Goal: Task Accomplishment & Management: Manage account settings

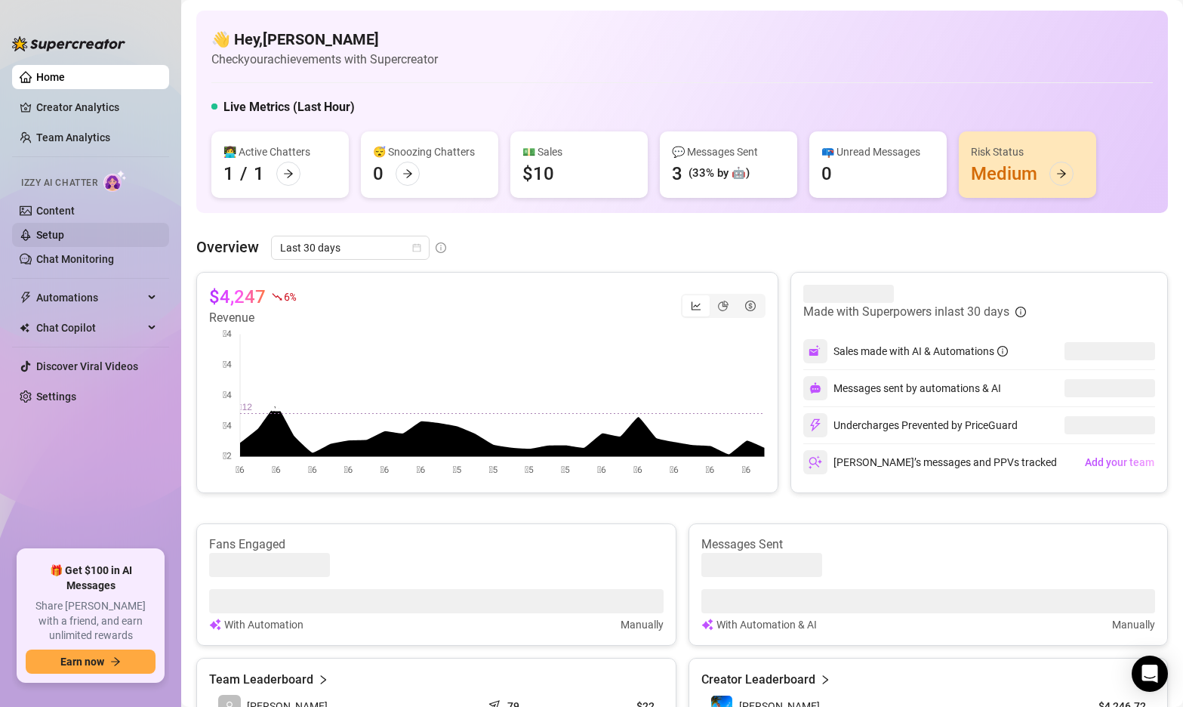
click at [57, 234] on link "Setup" at bounding box center [50, 235] width 28 height 12
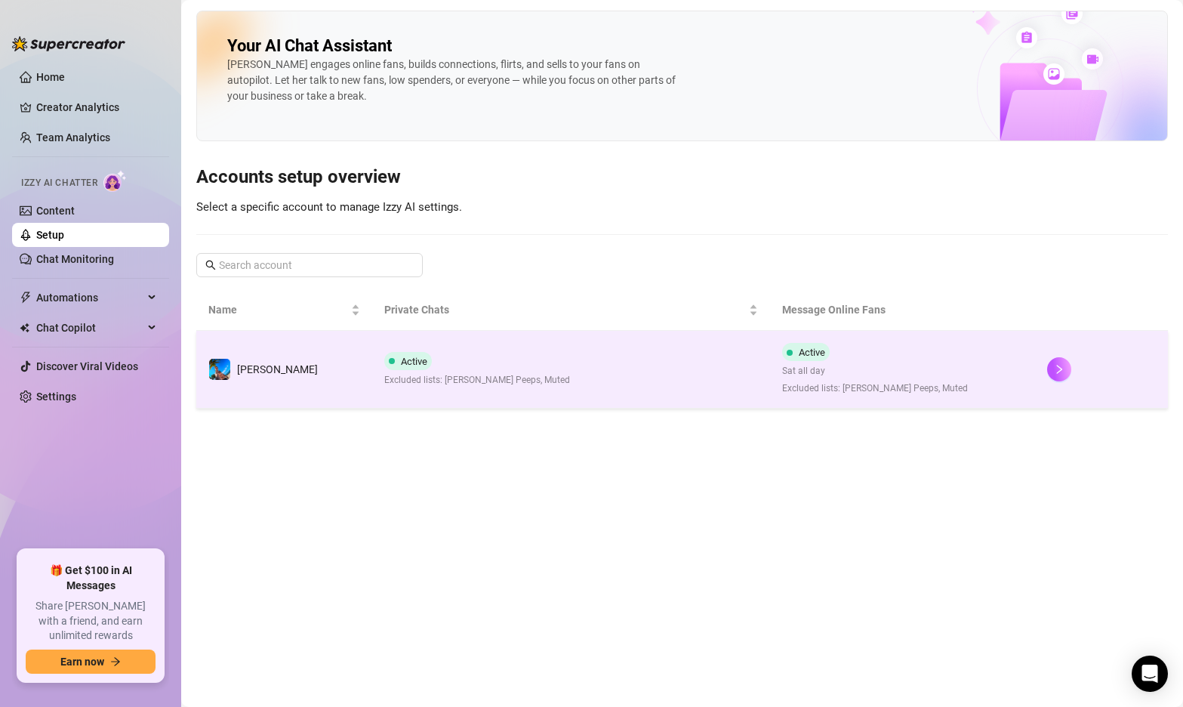
click at [633, 372] on td "Active Excluded lists: [PERSON_NAME] Peeps, Muted" at bounding box center [571, 370] width 398 height 78
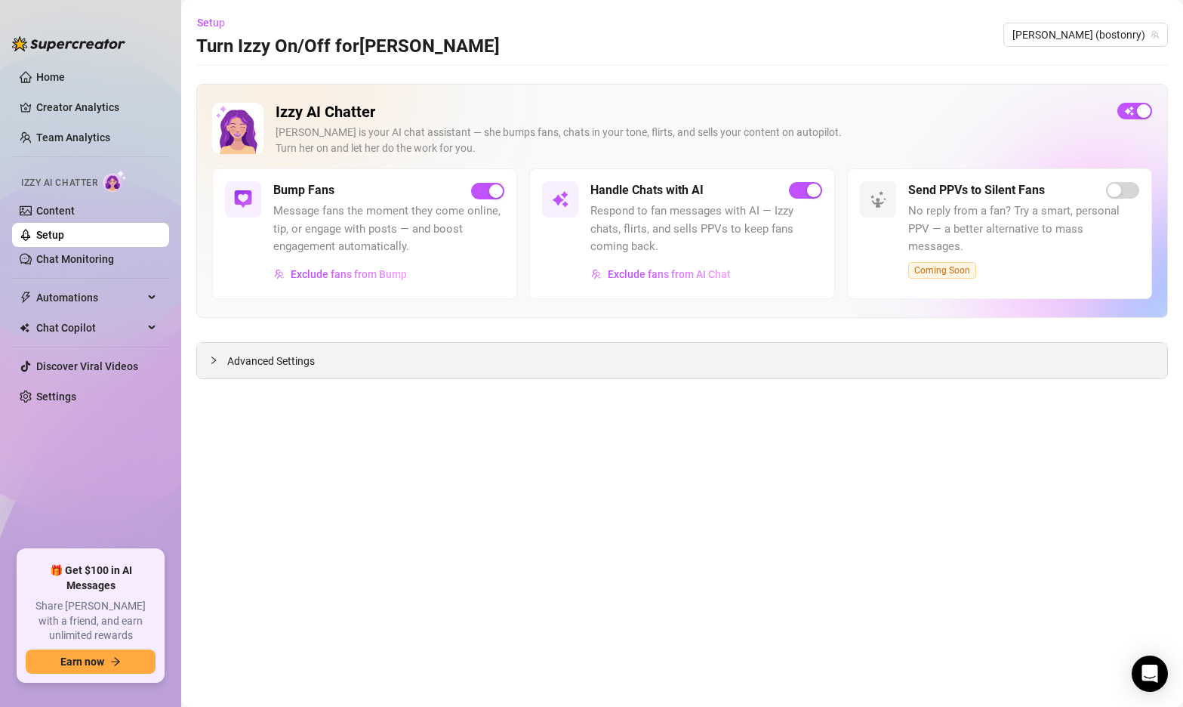
click at [214, 359] on icon "collapsed" at bounding box center [213, 360] width 5 height 8
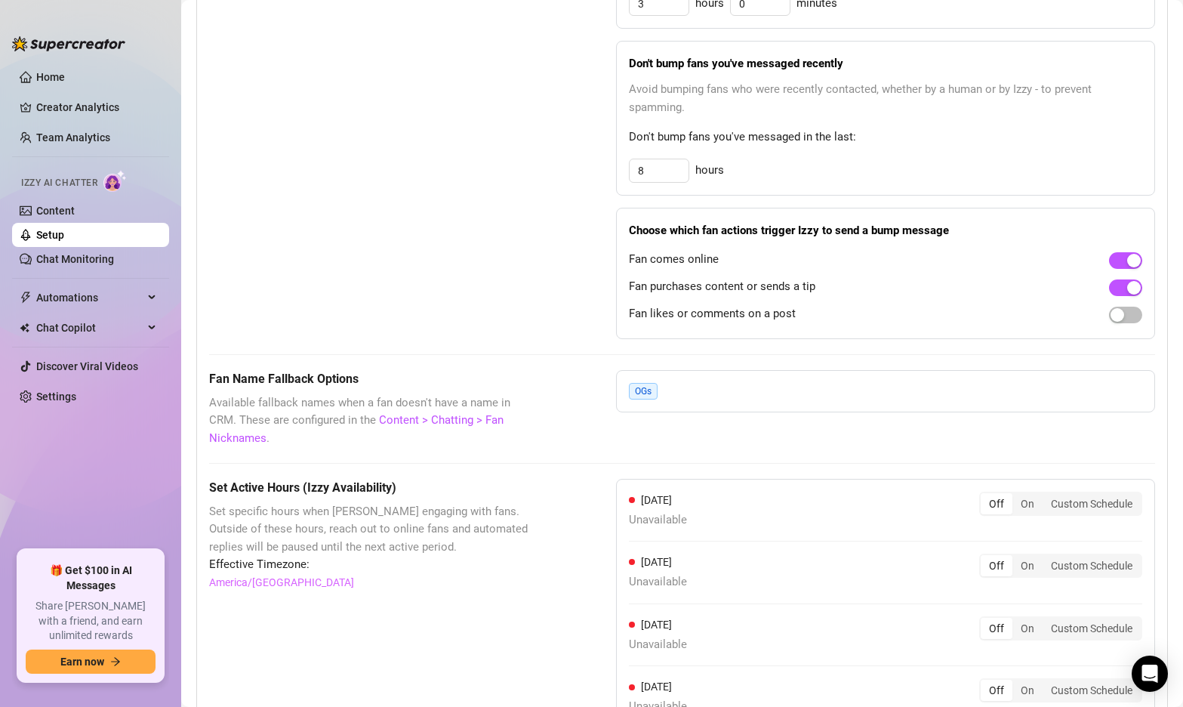
scroll to position [1271, 0]
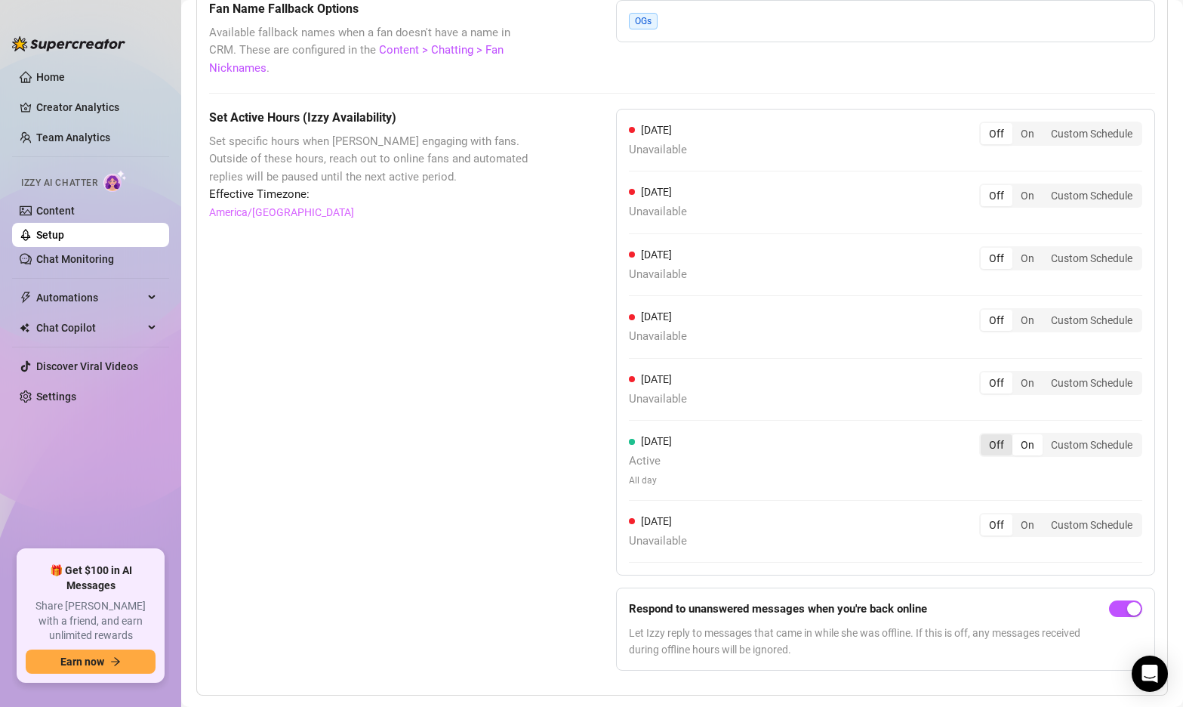
click at [1002, 434] on div "Off" at bounding box center [997, 444] width 32 height 21
click at [984, 436] on input "Off" at bounding box center [984, 436] width 0 height 0
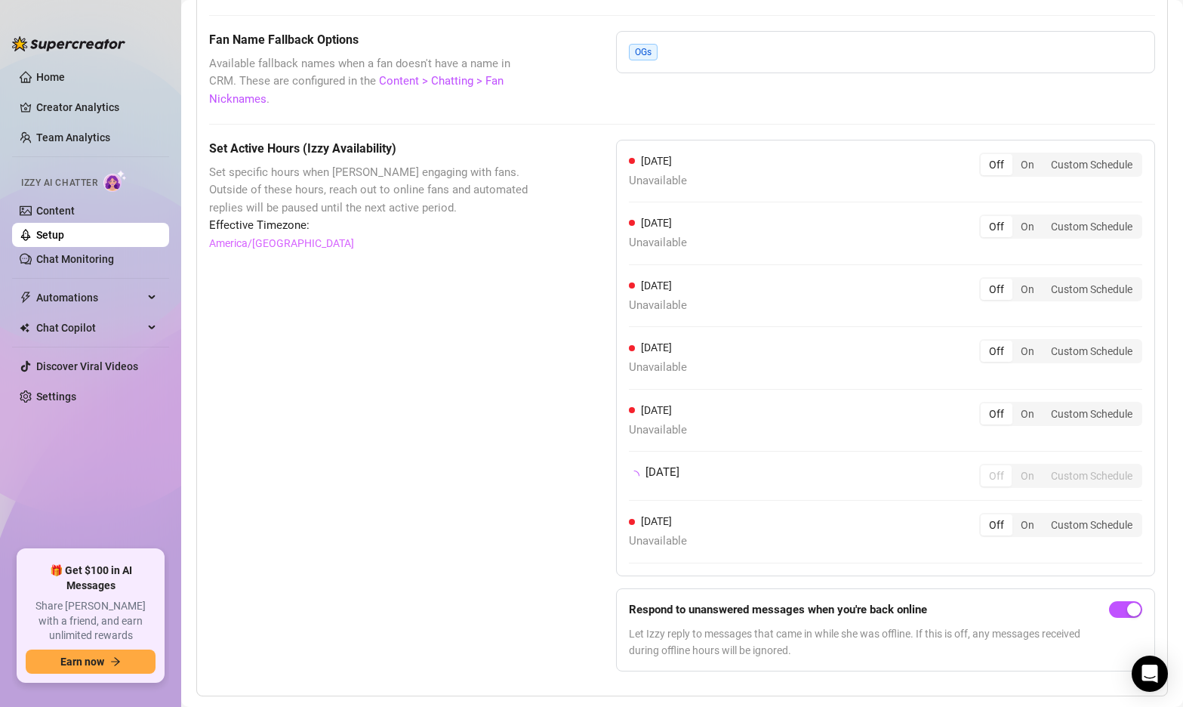
scroll to position [1254, 0]
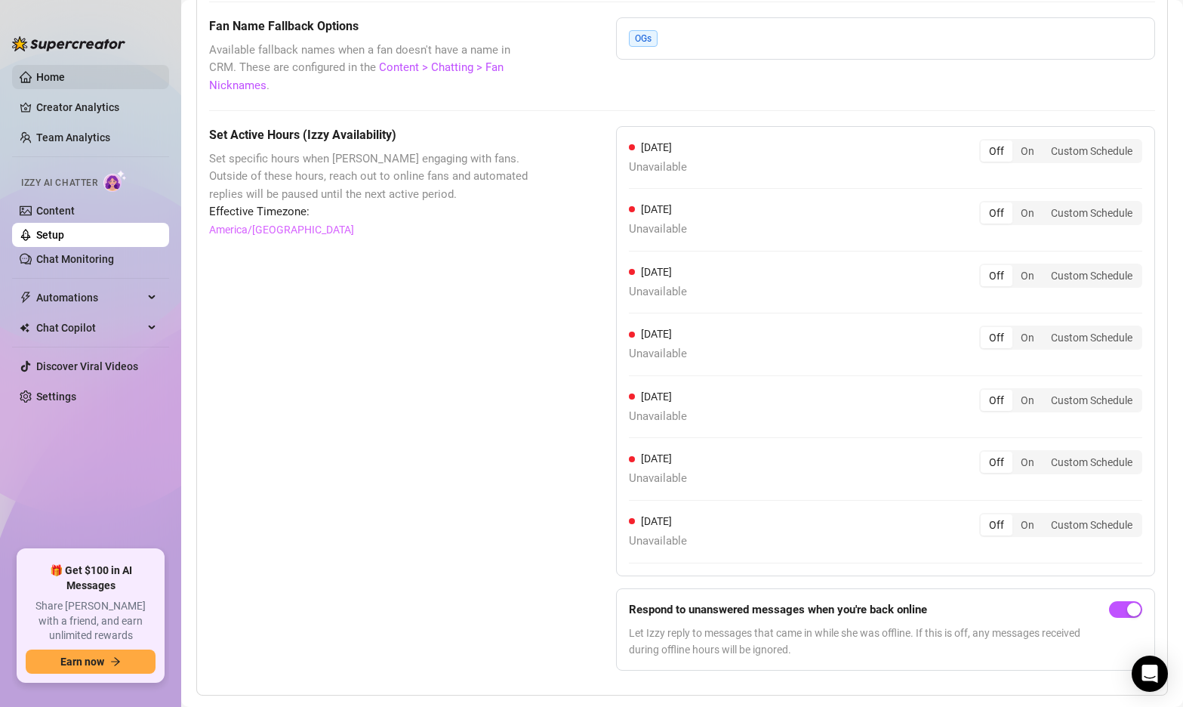
click at [61, 72] on link "Home" at bounding box center [50, 77] width 29 height 12
